Goal: Task Accomplishment & Management: Use online tool/utility

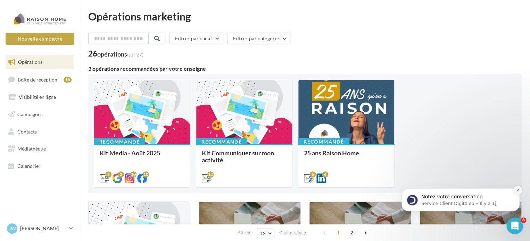
click at [519, 190] on icon "Dismiss notification" at bounding box center [518, 191] width 4 height 4
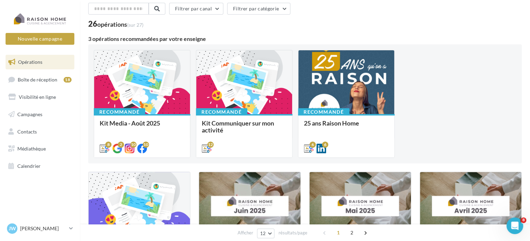
scroll to position [22, 0]
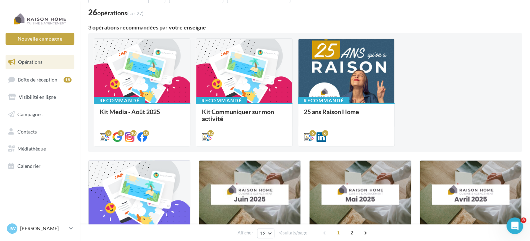
scroll to position [0, 0]
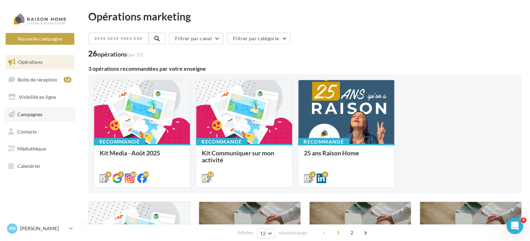
click at [36, 118] on link "Campagnes" at bounding box center [40, 114] width 72 height 15
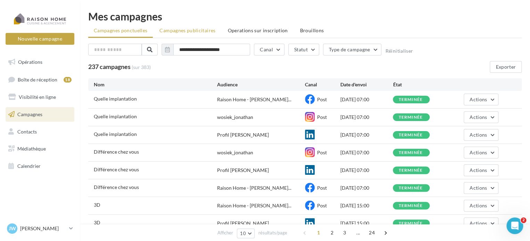
click at [197, 32] on span "Campagnes publicitaires" at bounding box center [187, 30] width 56 height 6
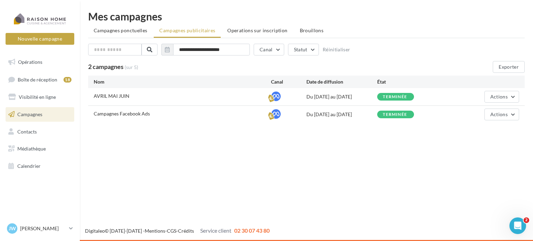
click at [283, 161] on div "Nouvelle campagne Nouvelle campagne Opérations Boîte de réception 18 Visibilité…" at bounding box center [266, 120] width 533 height 241
click at [413, 159] on div "Nouvelle campagne Nouvelle campagne Opérations Boîte de réception 18 Visibilité…" at bounding box center [266, 120] width 533 height 241
click at [298, 164] on div "Nouvelle campagne Nouvelle campagne Opérations Boîte de réception 18 Visibilité…" at bounding box center [266, 120] width 533 height 241
click at [311, 30] on span "Brouillons" at bounding box center [312, 30] width 24 height 6
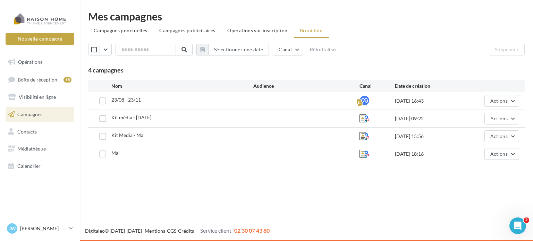
click at [341, 179] on div "Nouvelle campagne Nouvelle campagne Opérations Boîte de réception 18 Visibilité…" at bounding box center [266, 120] width 533 height 241
click at [499, 100] on span "Actions" at bounding box center [499, 101] width 17 height 6
click at [480, 116] on button "Editer" at bounding box center [484, 117] width 69 height 18
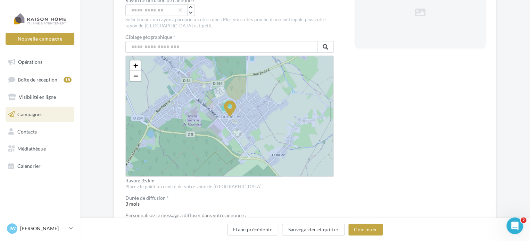
scroll to position [174, 0]
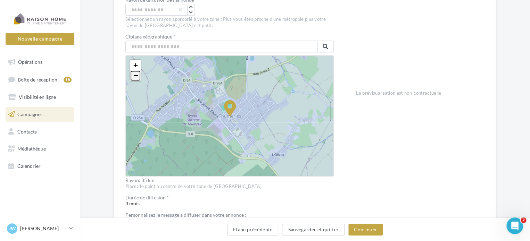
click at [133, 73] on span "−" at bounding box center [135, 75] width 5 height 9
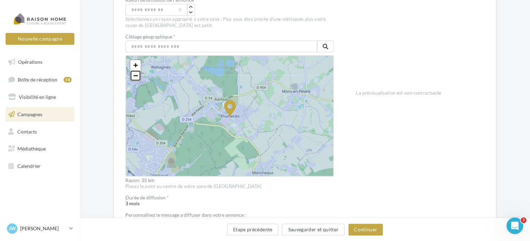
click at [132, 73] on link "−" at bounding box center [135, 76] width 10 height 10
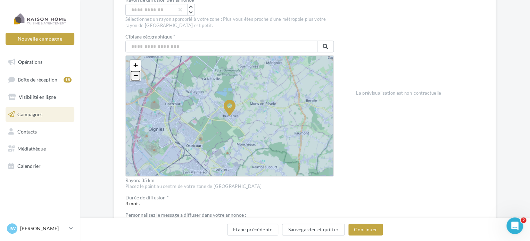
click at [133, 74] on span "−" at bounding box center [135, 75] width 5 height 9
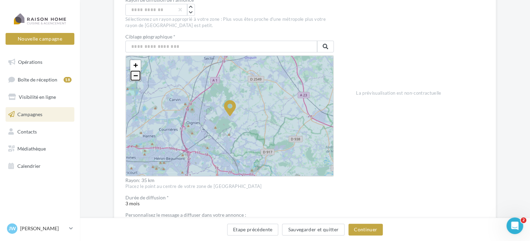
click at [133, 74] on span "−" at bounding box center [135, 75] width 5 height 9
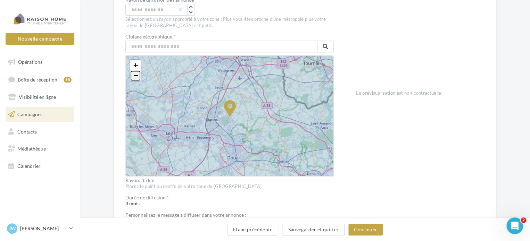
click at [133, 74] on span "−" at bounding box center [135, 75] width 5 height 9
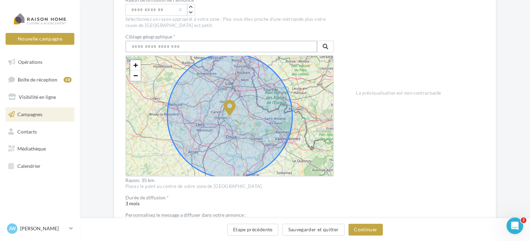
click at [156, 49] on input "text" at bounding box center [221, 47] width 192 height 12
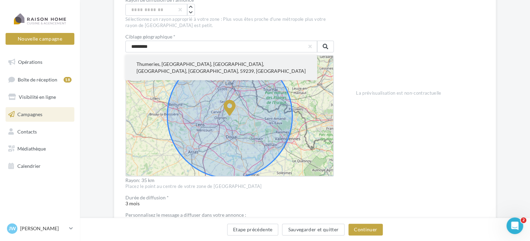
click at [160, 57] on button "Thumeries, [GEOGRAPHIC_DATA], [GEOGRAPHIC_DATA], [GEOGRAPHIC_DATA], [GEOGRAPHIC…" at bounding box center [221, 67] width 192 height 25
type input "**********"
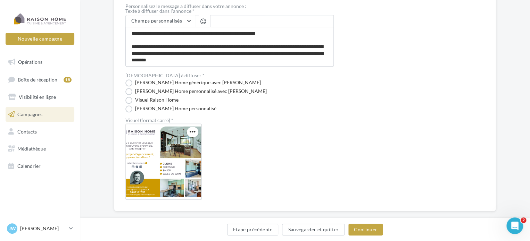
scroll to position [394, 0]
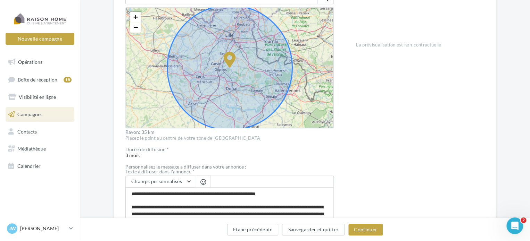
scroll to position [221, 0]
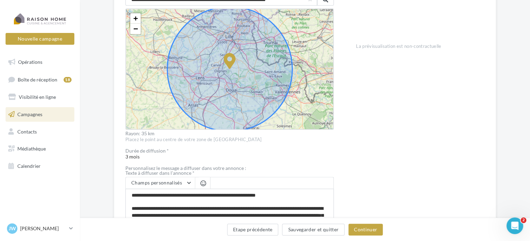
click at [374, 123] on div "Prévisualisation La prévisualisation est non-contractuelle" at bounding box center [420, 112] width 129 height 500
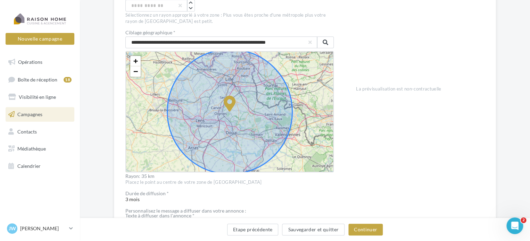
scroll to position [174, 0]
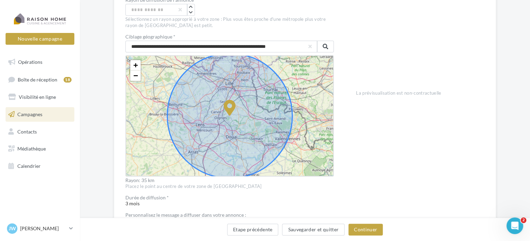
click at [99, 65] on div "**********" at bounding box center [305, 164] width 450 height 558
click at [408, 176] on div "Prévisualisation La prévisualisation est non-contractuelle" at bounding box center [420, 159] width 129 height 500
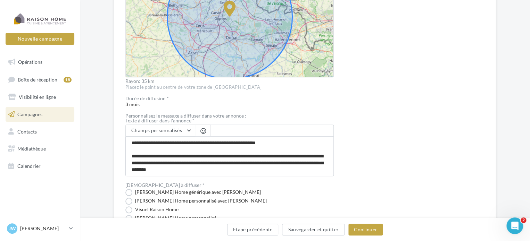
scroll to position [255, 0]
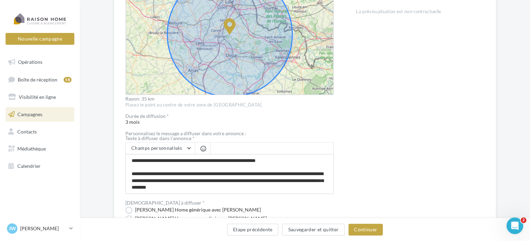
click at [386, 144] on div "Prévisualisation La prévisualisation est non-contractuelle" at bounding box center [420, 77] width 129 height 500
click at [422, 106] on div "Prévisualisation La prévisualisation est non-contractuelle" at bounding box center [420, 77] width 129 height 500
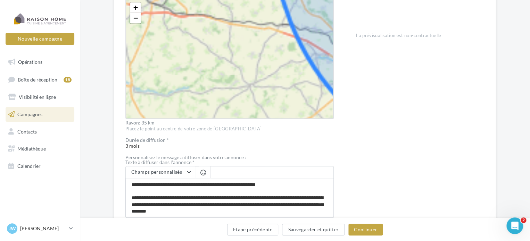
scroll to position [0, 0]
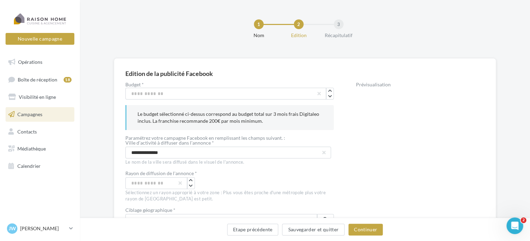
click at [360, 47] on div "1 Nom 2 Edition 3 Récapitulatif" at bounding box center [305, 32] width 428 height 42
